Goal: Check status: Check status

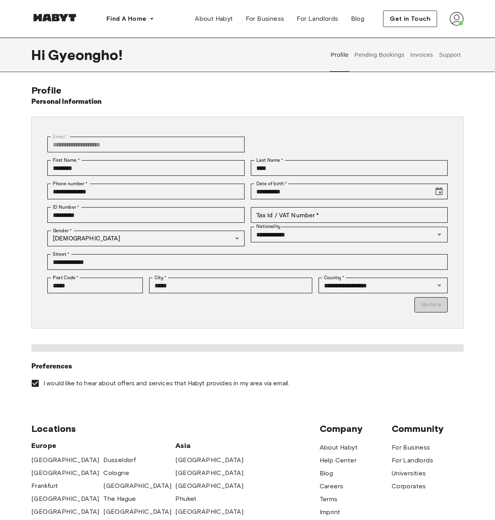
click at [309, 67] on div "Hi [PERSON_NAME] ! Profile Pending Bookings Invoices Support" at bounding box center [247, 55] width 432 height 34
click at [414, 55] on button "Invoices" at bounding box center [421, 55] width 25 height 34
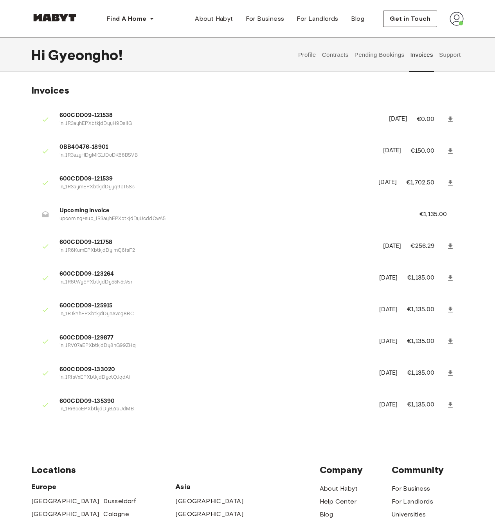
click at [371, 56] on button "Pending Bookings" at bounding box center [379, 55] width 52 height 34
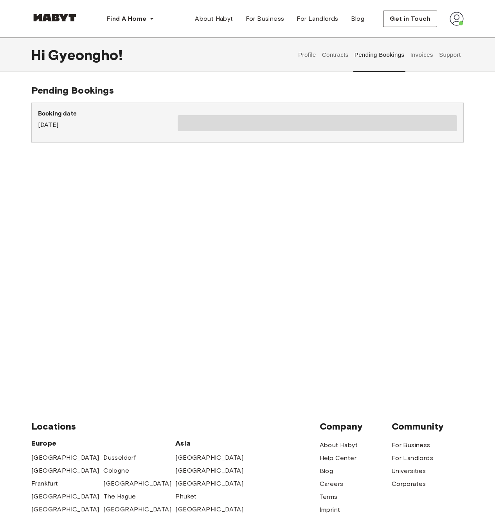
click at [328, 57] on button "Contracts" at bounding box center [335, 55] width 29 height 34
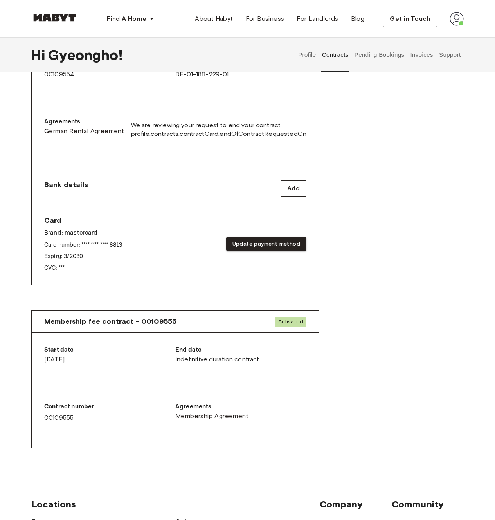
scroll to position [220, 0]
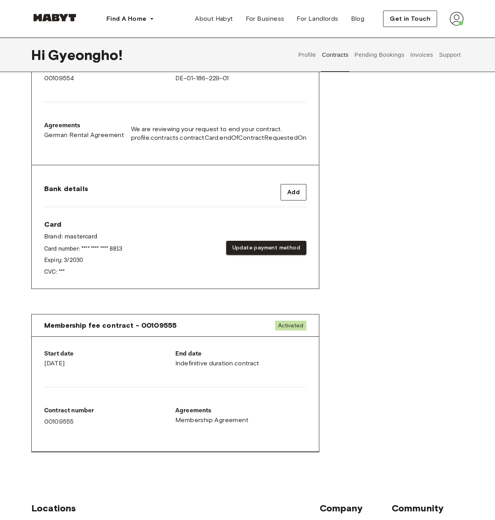
click at [283, 224] on div "Card Brand: mastercard Card number: **** **** **** 8813 Expiry: 3 / 2030 CVC: *…" at bounding box center [175, 248] width 262 height 56
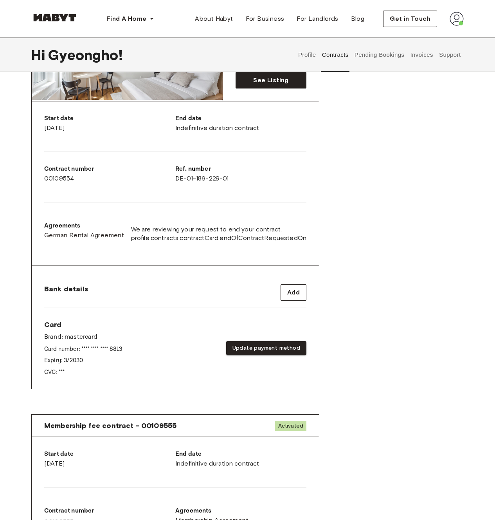
scroll to position [115, 0]
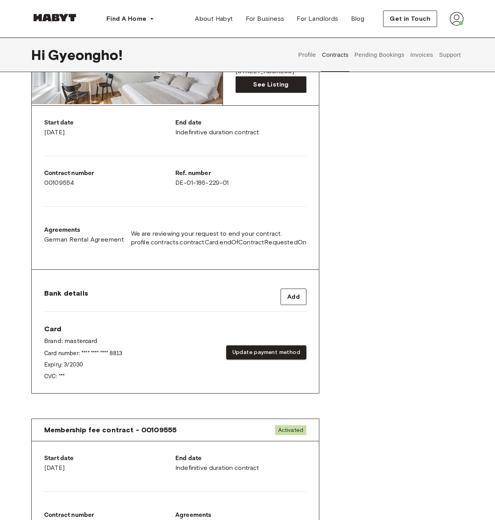
click at [251, 232] on span "We are reviewing your request to end your contract." at bounding box center [218, 233] width 175 height 9
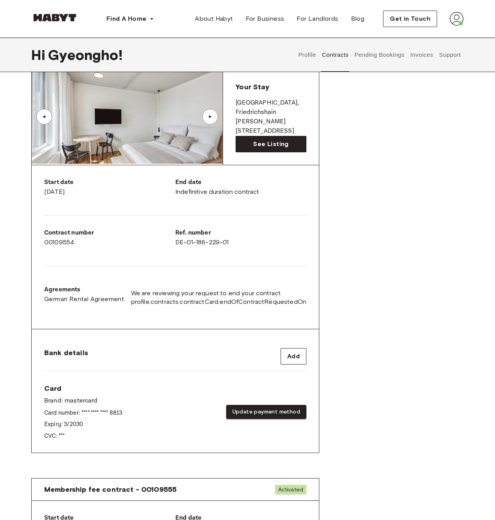
scroll to position [0, 0]
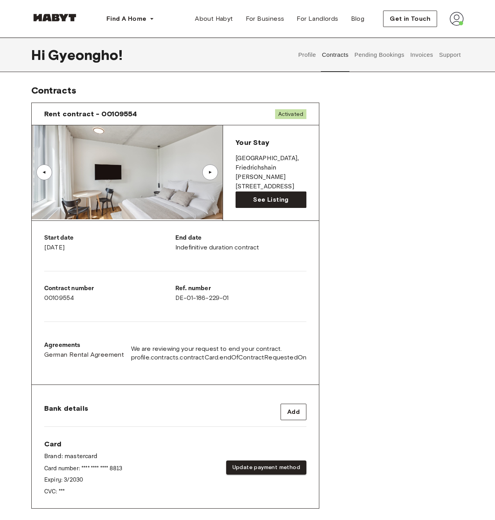
click at [358, 281] on div "Rent contract - 00109554 Activated ▲ ▲ Your Stay BERLIN , Friedrichshain Gustav…" at bounding box center [247, 311] width 432 height 431
click at [380, 252] on div "Rent contract - 00109554 Activated ▲ ▲ Your Stay BERLIN , Friedrichshain Gustav…" at bounding box center [247, 311] width 432 height 431
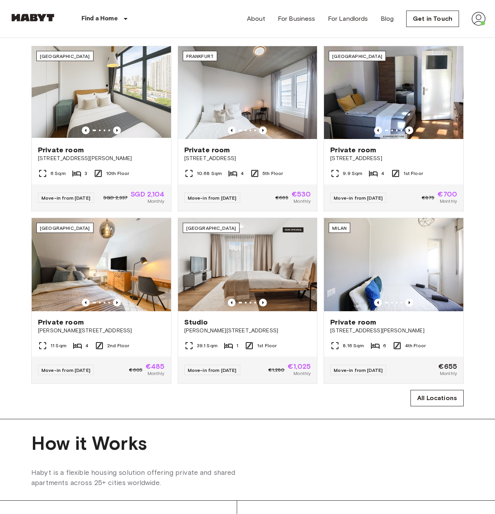
scroll to position [282, 0]
